Goal: Task Accomplishment & Management: Complete application form

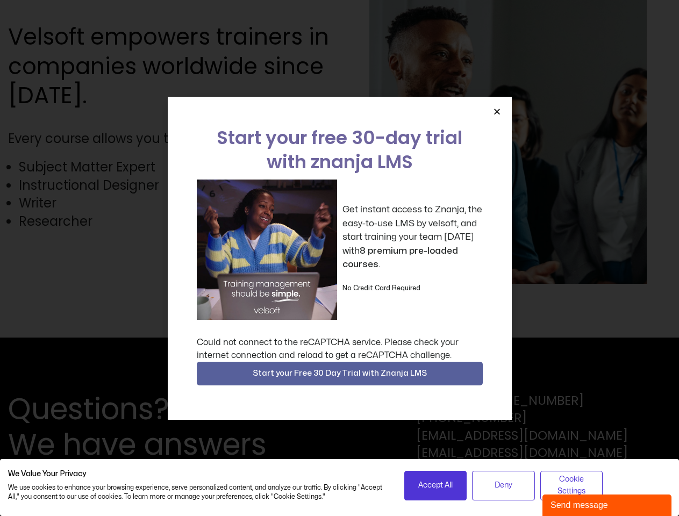
click at [339, 258] on div "Get instant access to Znanja, the easy-to-use LMS by velsoft, and start trainin…" at bounding box center [340, 250] width 286 height 140
click at [497, 111] on icon "Close" at bounding box center [497, 112] width 8 height 8
click at [340, 374] on span "Start your Free 30 Day Trial with Znanja LMS" at bounding box center [340, 373] width 174 height 13
